Goal: Task Accomplishment & Management: Manage account settings

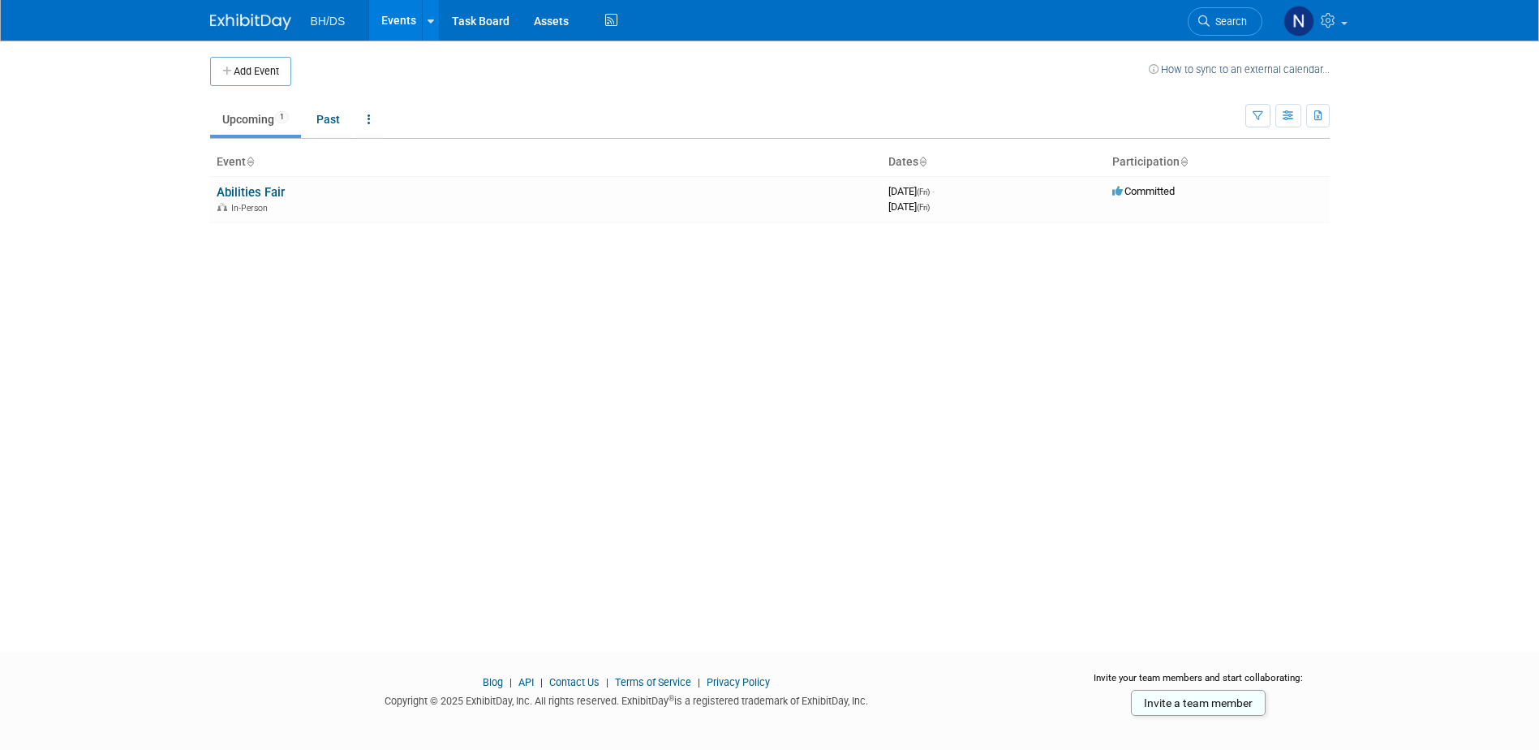
click at [275, 200] on link "Abilities Fair" at bounding box center [251, 192] width 68 height 15
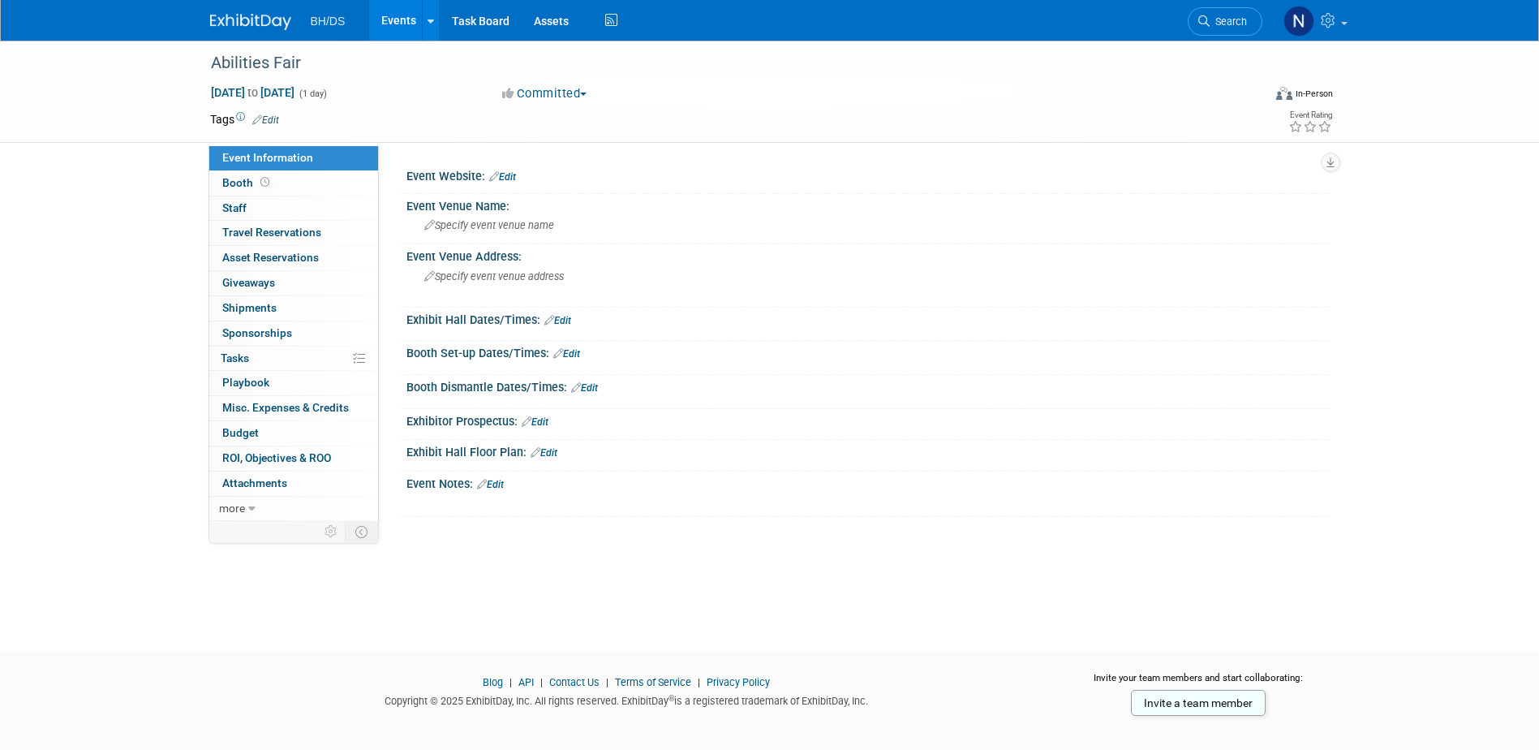
click at [241, 514] on span "more" at bounding box center [232, 507] width 26 height 13
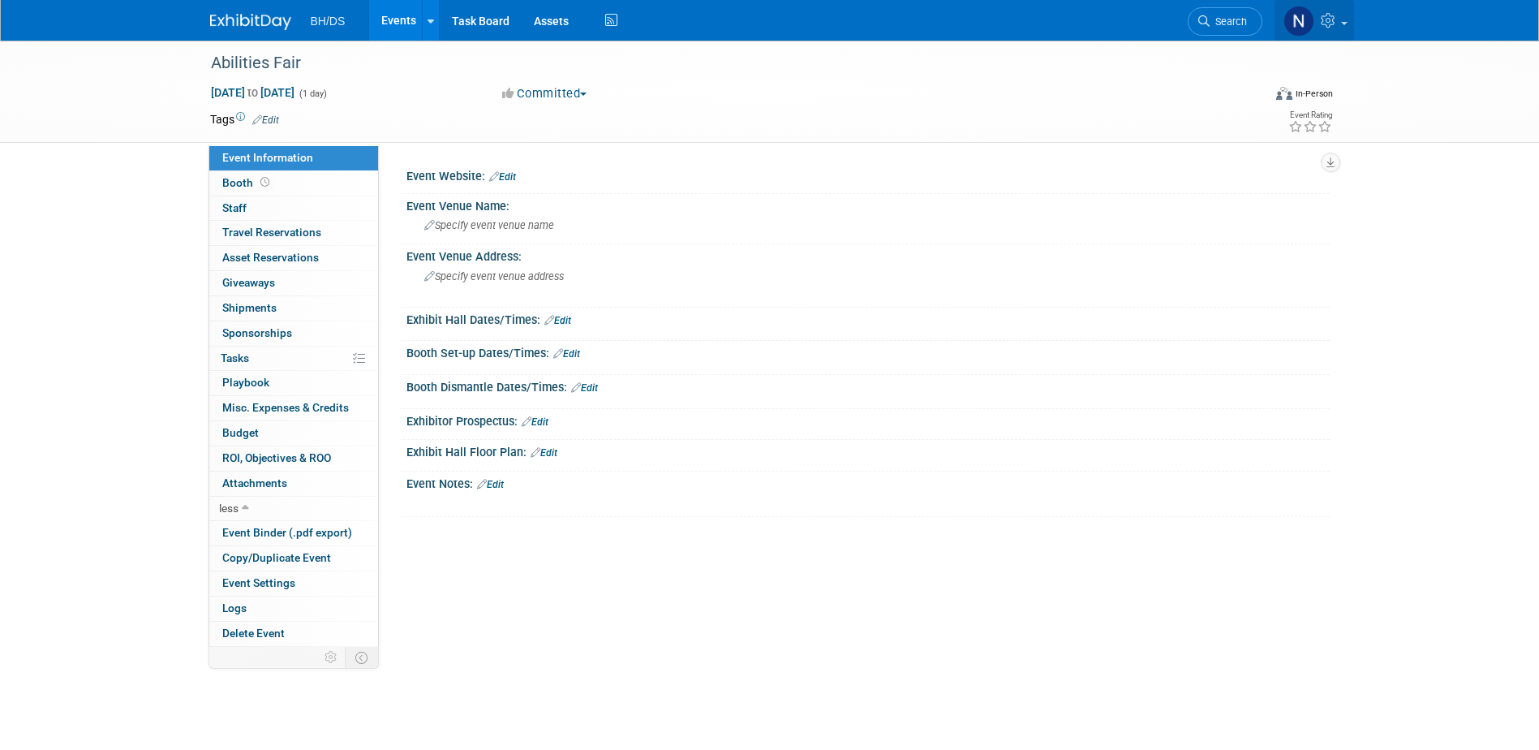
click at [1337, 18] on icon at bounding box center [1330, 20] width 19 height 15
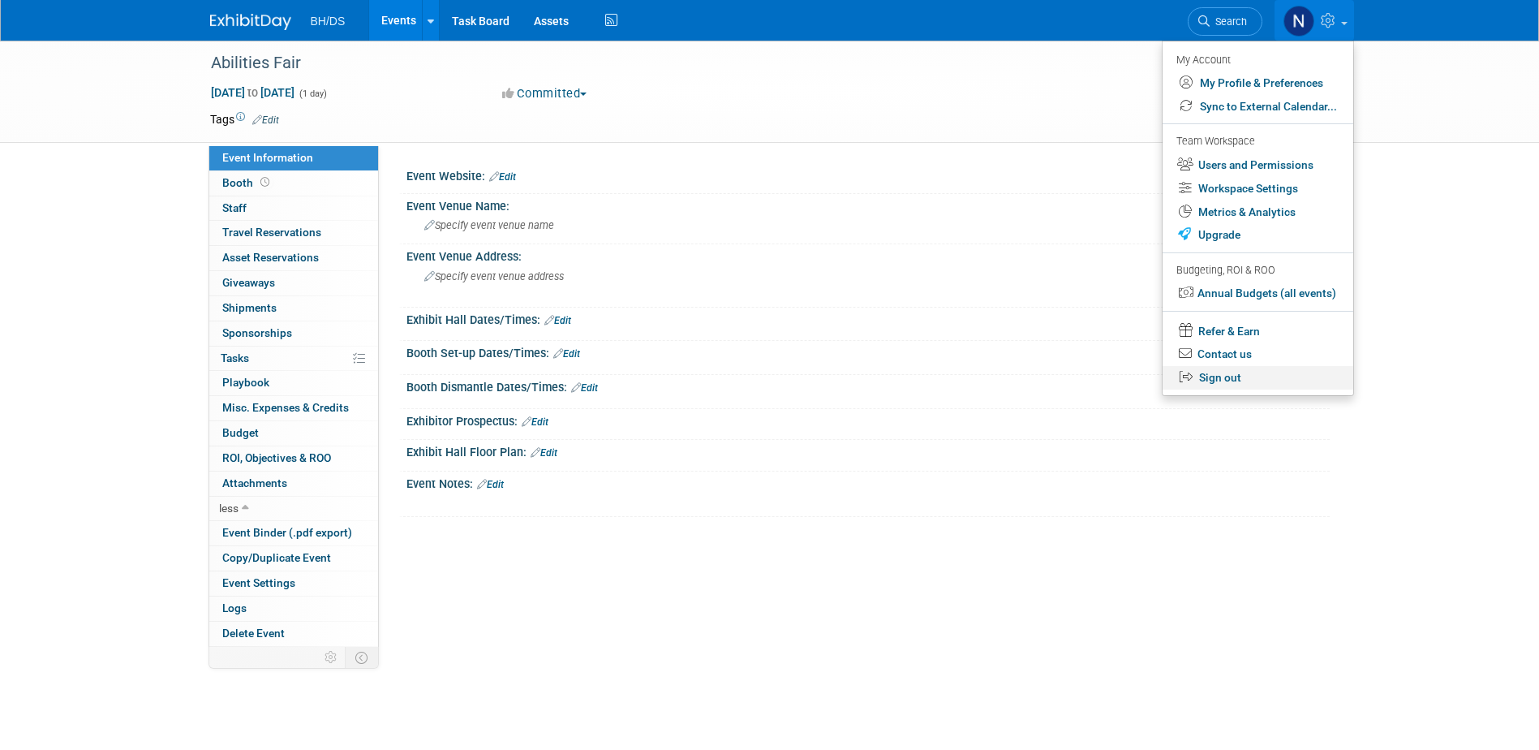
click at [1188, 390] on link "Sign out" at bounding box center [1258, 378] width 191 height 24
